Goal: Information Seeking & Learning: Learn about a topic

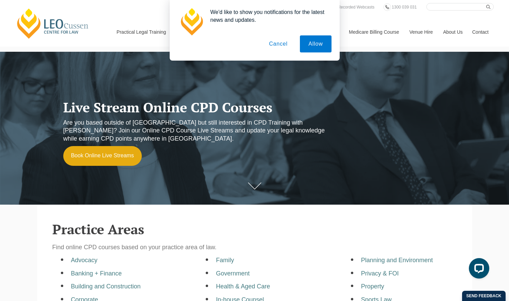
click at [276, 44] on button "Cancel" at bounding box center [278, 43] width 36 height 17
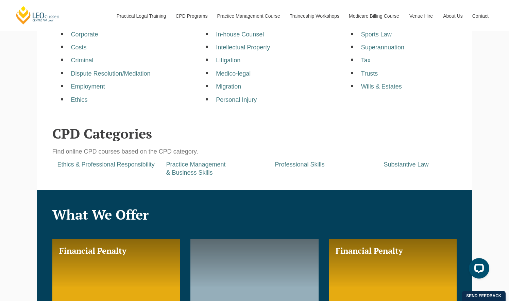
scroll to position [272, 0]
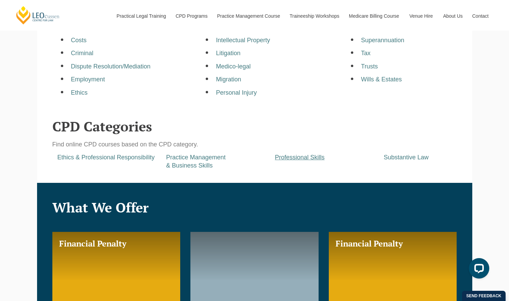
click at [279, 160] on a=pages/cpd-programs&taxons=pages/cpd-programs/cpd-category/professional-skills"] "Professional Skills" at bounding box center [300, 157] width 50 height 7
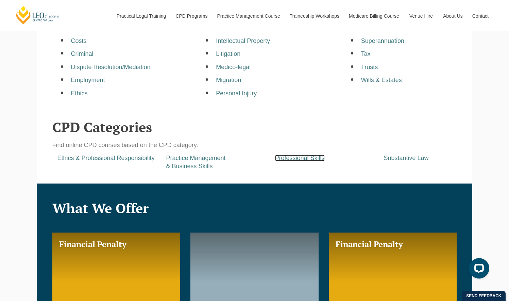
scroll to position [238, 0]
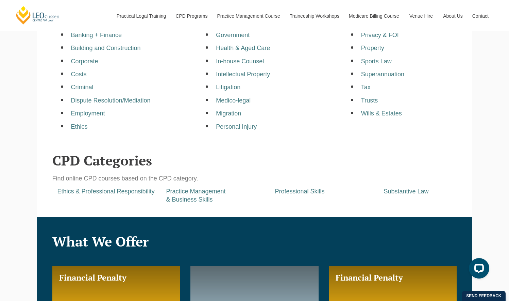
click at [309, 193] on a=pages/cpd-programs&taxons=pages/cpd-programs/cpd-category/professional-skills&_gl=1*9mr8pz*_gcl_aw*R0NMLjE3NjA0OTQ4OTMuRUFJYUlRb2JDaE1JcXU3T3daS2xrQU1WYjVWTEJSM28waml3RUFBWUFTQUJFZ0lHLVBEX0J3RQ "Professional Skills" at bounding box center [300, 191] width 50 height 7
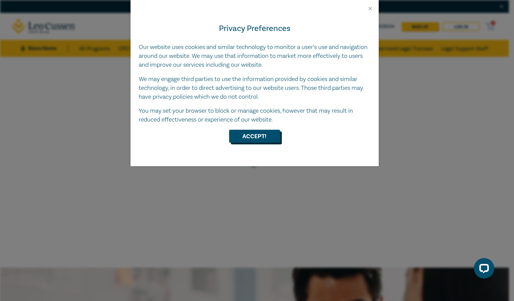
click at [256, 139] on button "Accept!" at bounding box center [254, 136] width 51 height 13
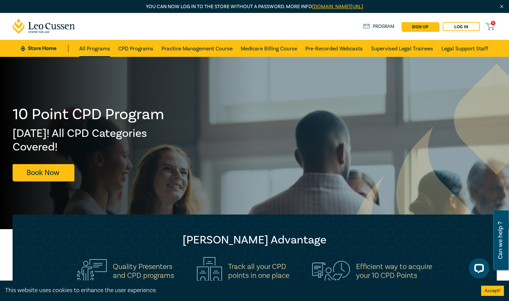
click at [87, 46] on link "All Programs" at bounding box center [94, 48] width 31 height 17
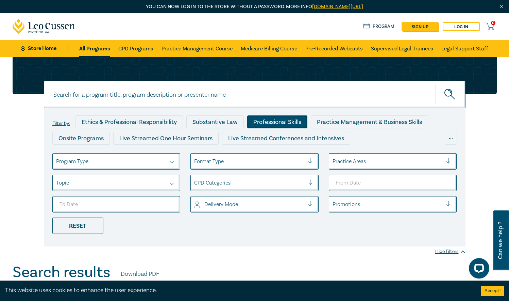
click at [265, 118] on div "Professional Skills" at bounding box center [277, 121] width 60 height 13
click at [309, 160] on div at bounding box center [313, 161] width 10 height 7
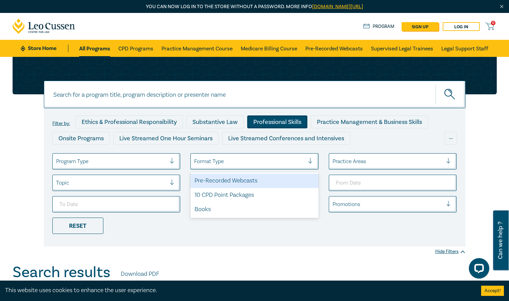
click at [310, 160] on div at bounding box center [313, 161] width 10 height 7
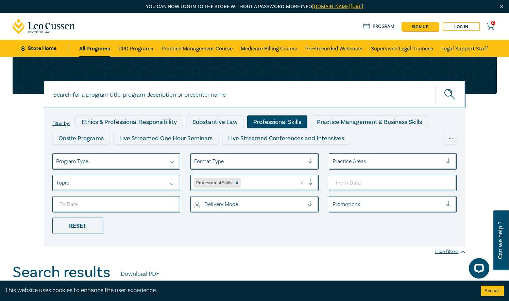
click at [309, 204] on div at bounding box center [313, 204] width 10 height 7
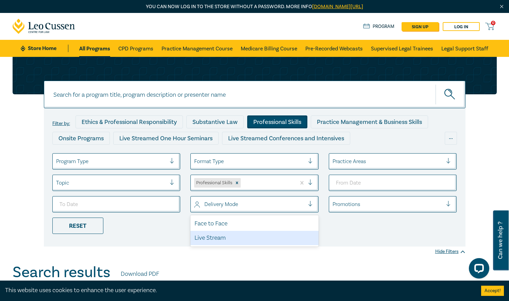
drag, startPoint x: 220, startPoint y: 237, endPoint x: 358, endPoint y: 240, distance: 137.8
click at [220, 237] on div "Live Stream" at bounding box center [254, 238] width 128 height 14
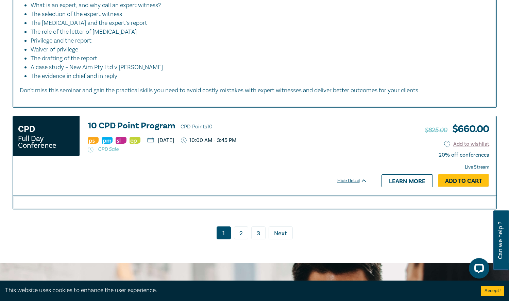
scroll to position [3367, 0]
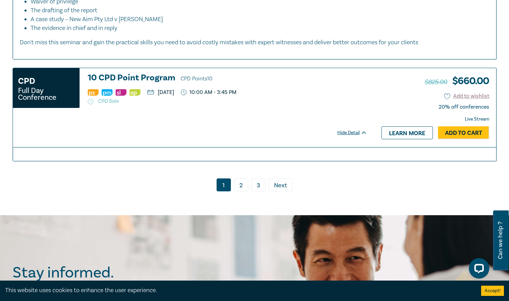
click at [283, 190] on span "Next" at bounding box center [280, 185] width 13 height 9
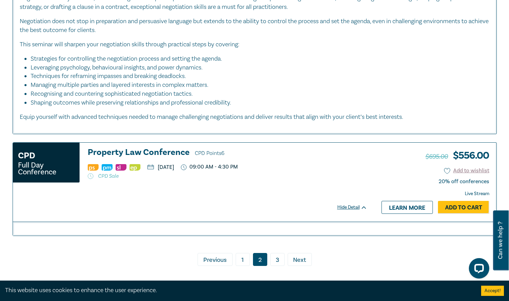
scroll to position [2617, 0]
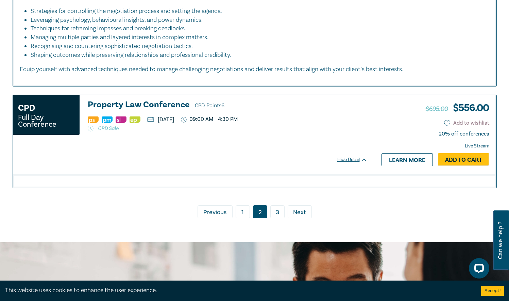
click at [225, 212] on span "Previous" at bounding box center [214, 212] width 23 height 9
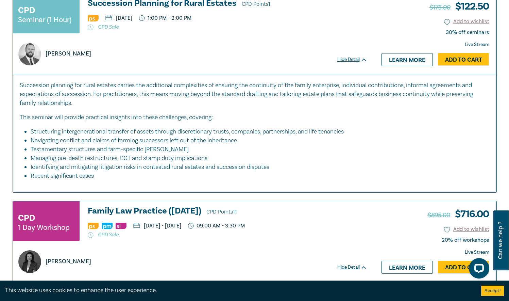
scroll to position [304, 0]
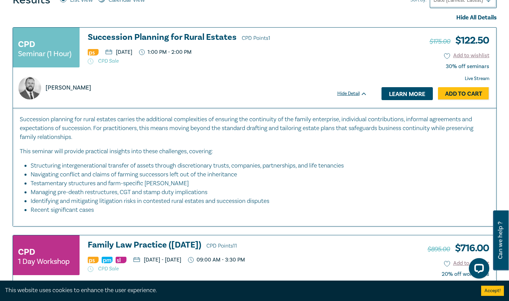
click at [404, 94] on link "Learn more" at bounding box center [407, 93] width 51 height 13
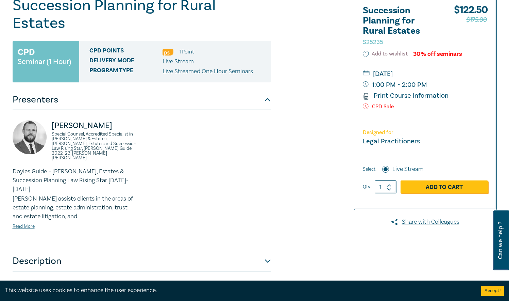
scroll to position [102, 0]
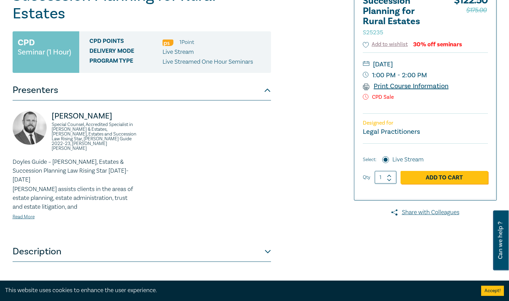
click at [414, 86] on link "Print Course Information" at bounding box center [406, 86] width 86 height 9
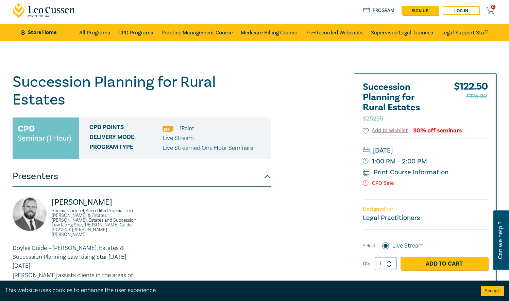
scroll to position [0, 0]
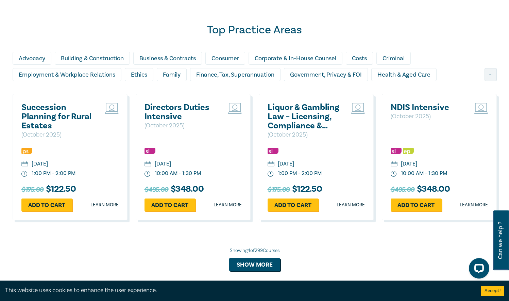
scroll to position [578, 0]
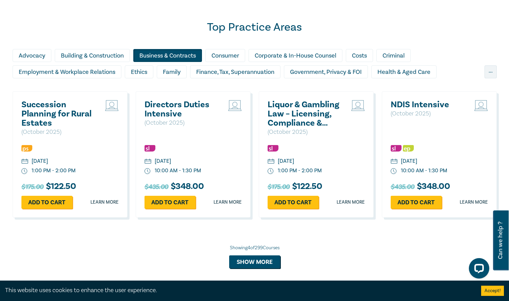
click at [172, 53] on div "Business & Contracts" at bounding box center [167, 55] width 69 height 13
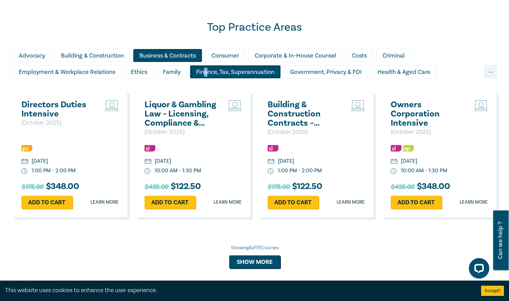
click at [206, 73] on div "Finance, Tax, Superannuation" at bounding box center [235, 71] width 90 height 13
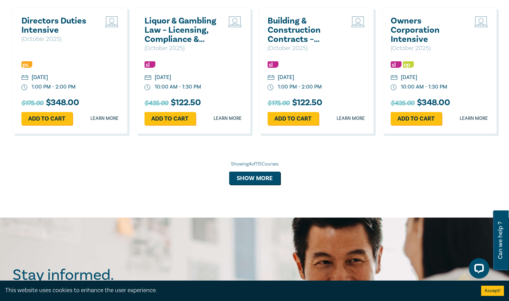
scroll to position [680, 0]
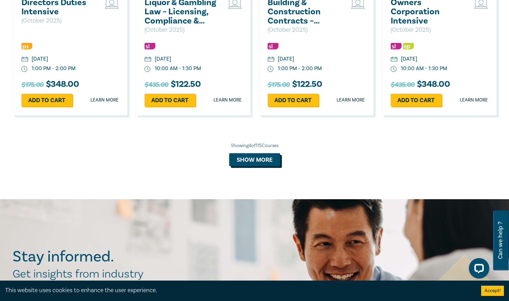
click at [258, 161] on button "Show more" at bounding box center [254, 159] width 51 height 13
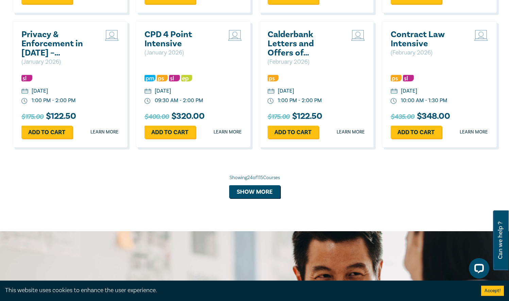
scroll to position [1326, 0]
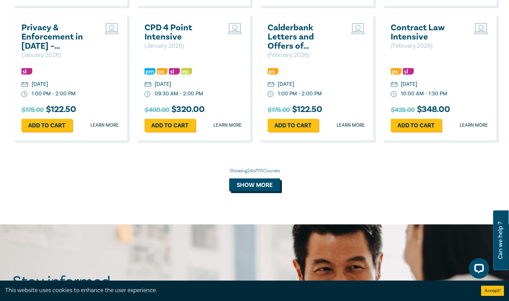
click at [251, 184] on button "Show more" at bounding box center [254, 184] width 51 height 13
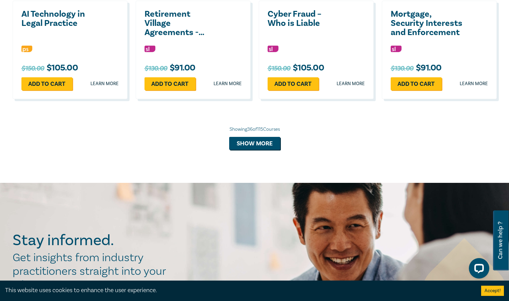
scroll to position [1734, 0]
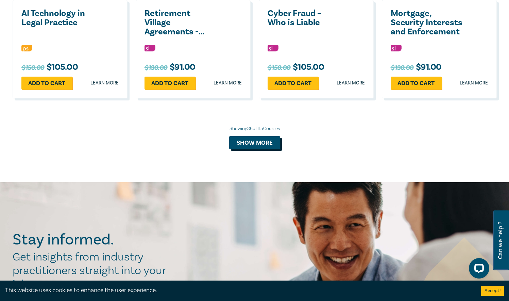
click at [247, 146] on button "Show more" at bounding box center [254, 142] width 51 height 13
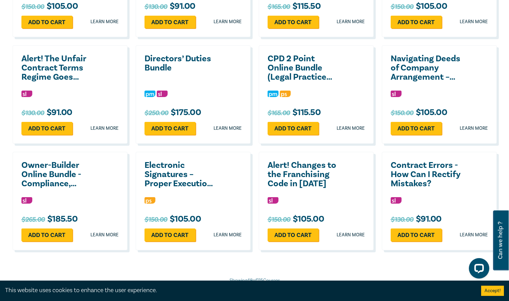
scroll to position [1938, 0]
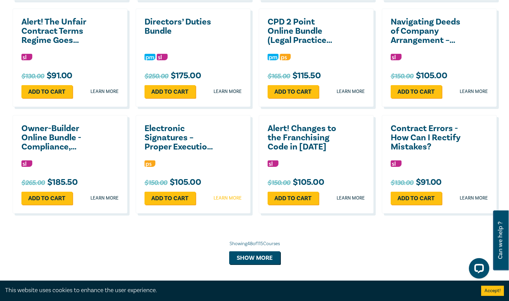
click at [222, 197] on link "Learn more" at bounding box center [228, 198] width 28 height 7
